Goal: Navigation & Orientation: Go to known website

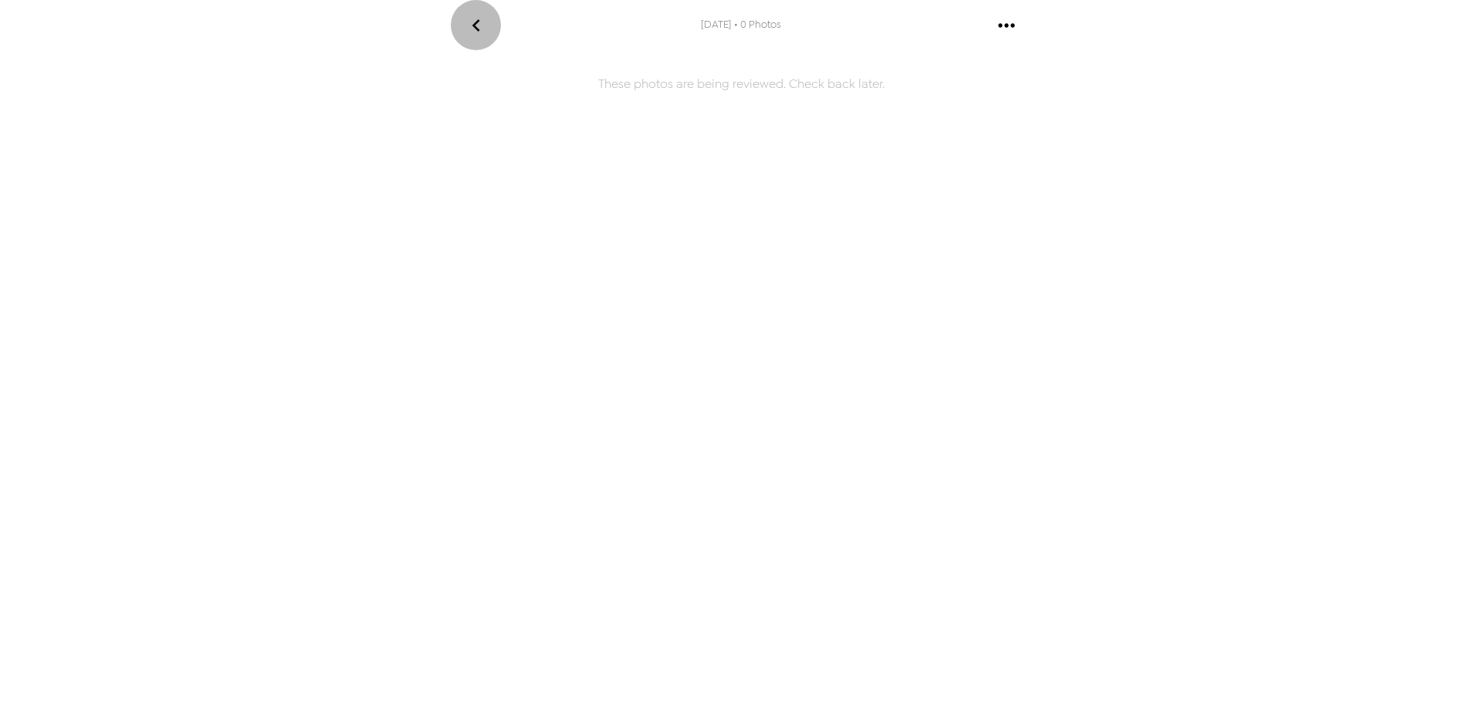
click at [475, 18] on icon "go back" at bounding box center [476, 25] width 25 height 25
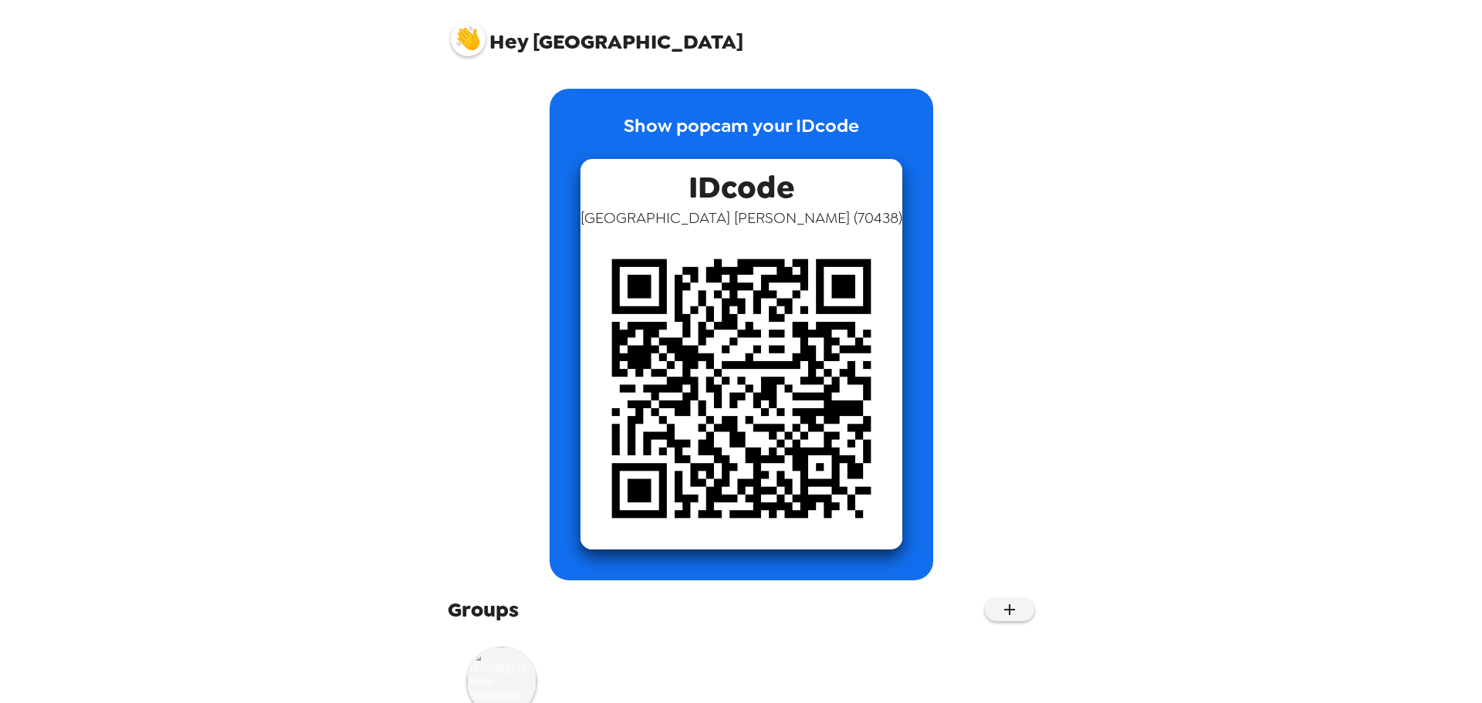
click at [336, 319] on div "Hey Jamaica Show popcam your IDcode IDcode Jamaica Vandolah ( 70438 ) Groups Wa…" at bounding box center [741, 351] width 1482 height 703
